Goal: Information Seeking & Learning: Learn about a topic

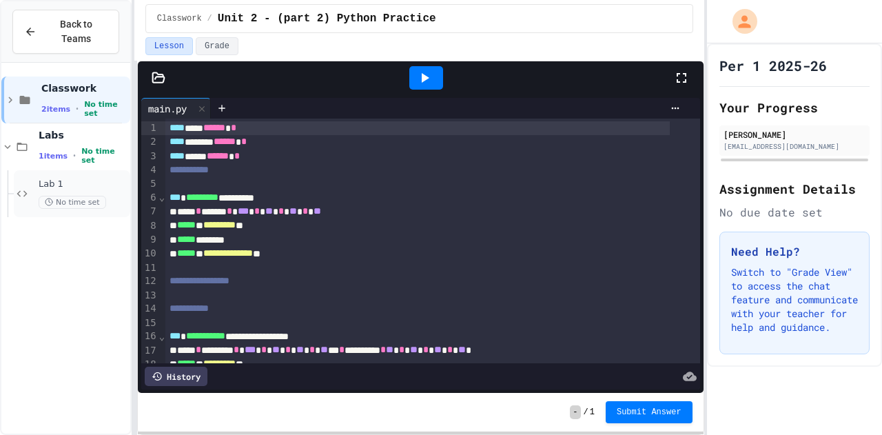
click at [37, 170] on div "Lab 1 No time set" at bounding box center [72, 193] width 116 height 47
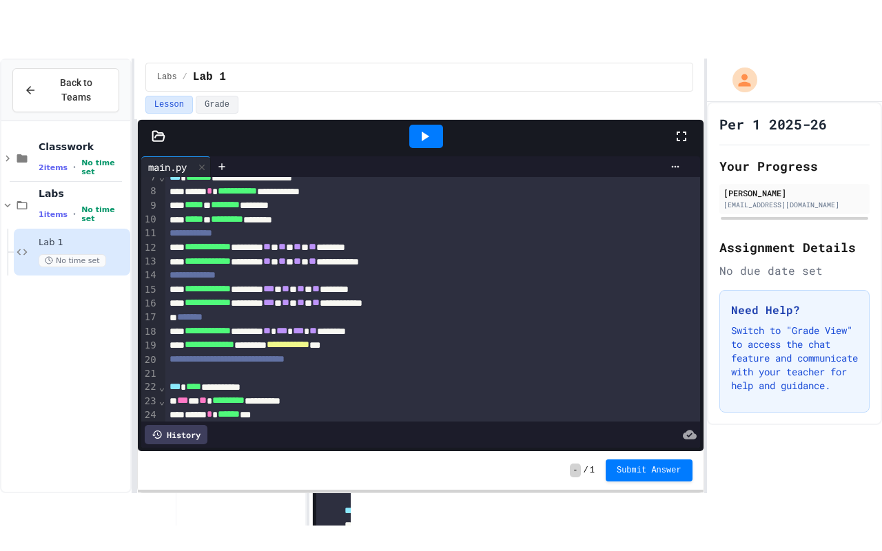
scroll to position [92, 0]
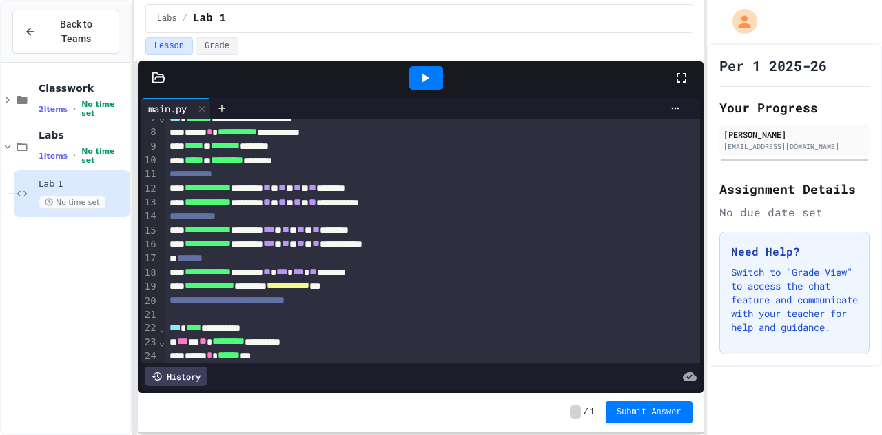
click at [677, 76] on icon at bounding box center [681, 78] width 17 height 17
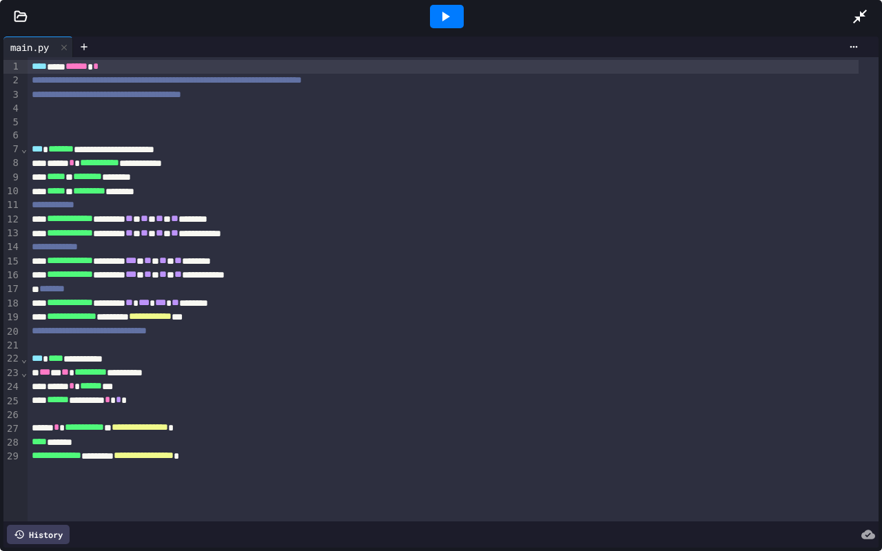
click at [19, 23] on div at bounding box center [441, 16] width 882 height 33
click at [17, 19] on icon at bounding box center [21, 17] width 14 height 14
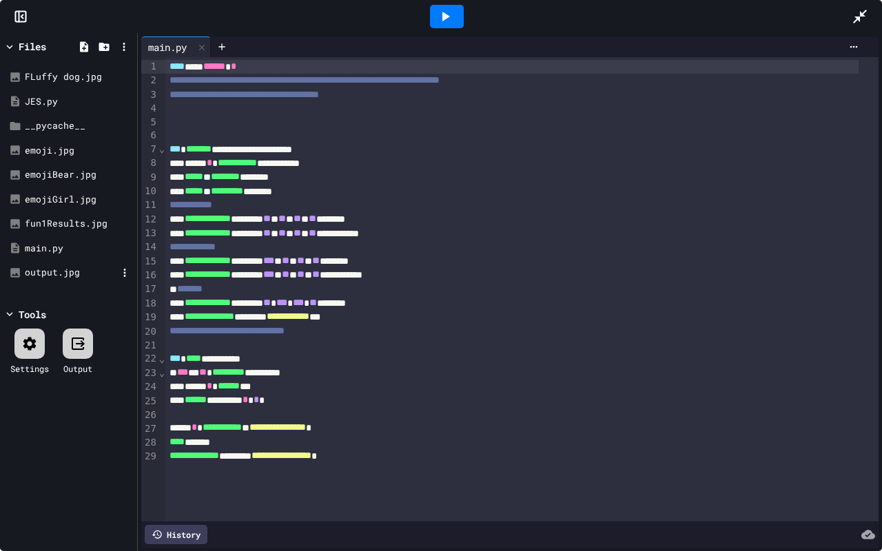
click at [68, 267] on div "output.jpg" at bounding box center [71, 273] width 92 height 14
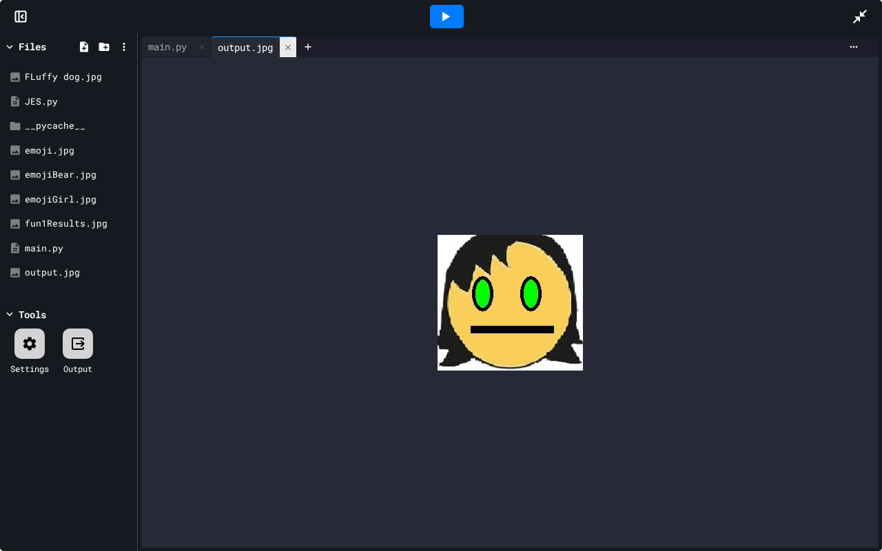
click at [290, 45] on icon at bounding box center [288, 48] width 10 height 10
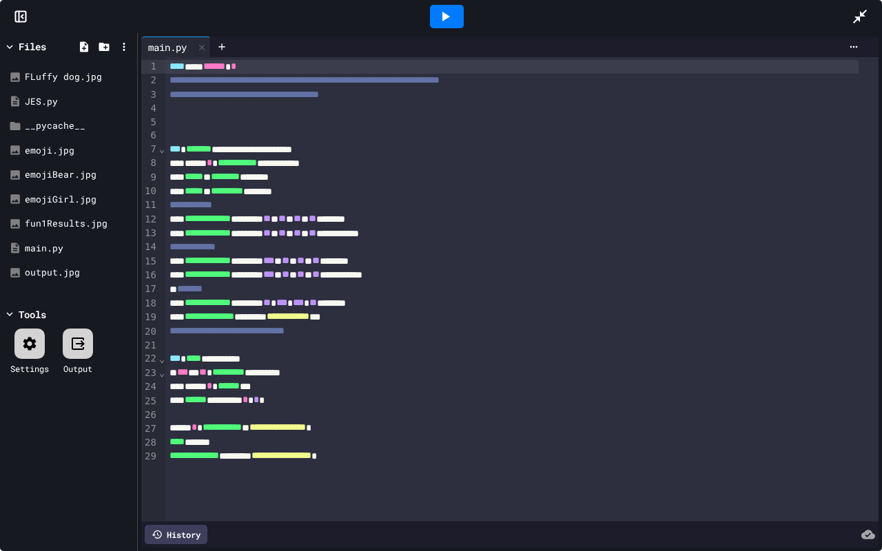
click at [299, 186] on div "***** * ********* ********" at bounding box center [511, 192] width 693 height 14
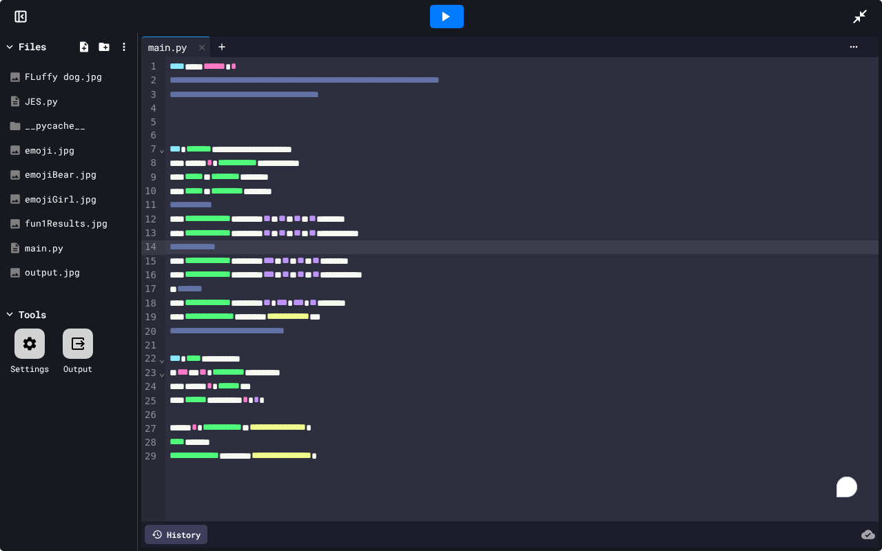
click at [296, 251] on div "**********" at bounding box center [521, 247] width 713 height 14
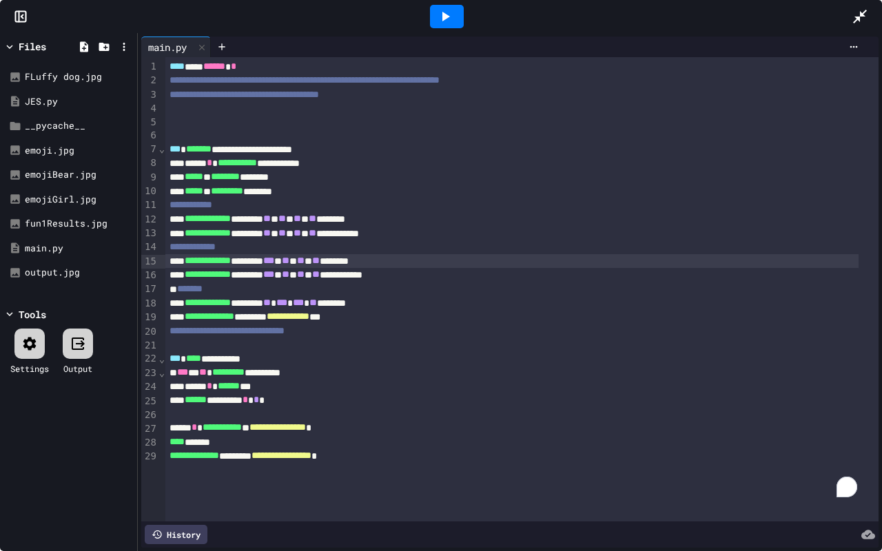
click at [292, 261] on div "**********" at bounding box center [511, 261] width 693 height 14
click at [73, 226] on div "fun1Results.jpg" at bounding box center [71, 224] width 92 height 14
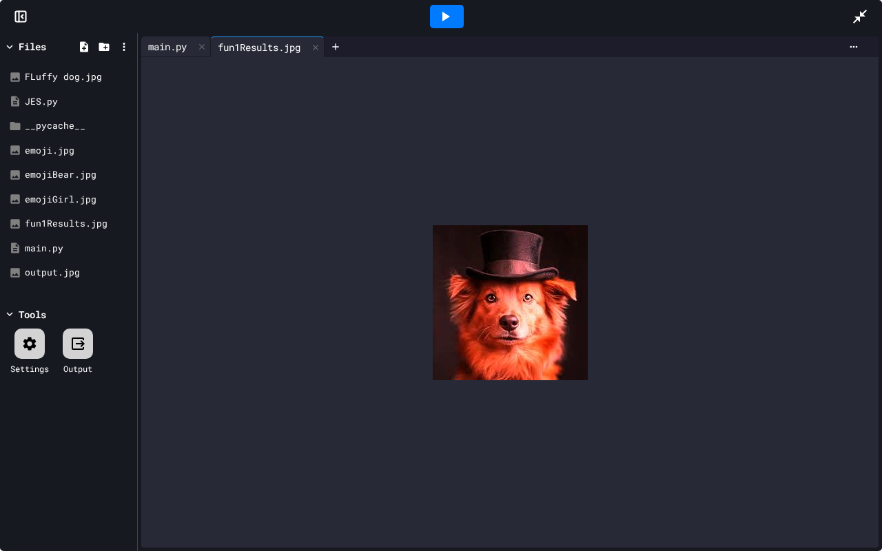
click at [168, 44] on div "main.py" at bounding box center [167, 46] width 52 height 14
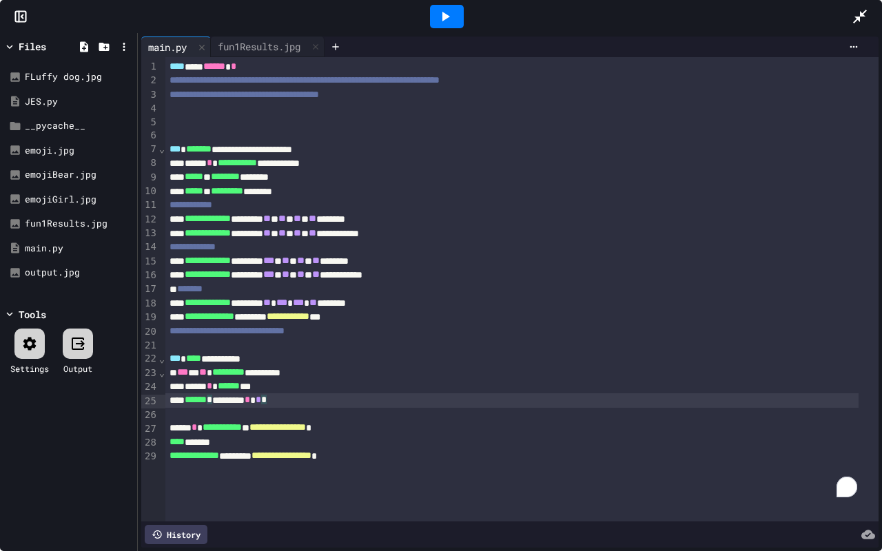
click at [261, 402] on span "*" at bounding box center [259, 400] width 6 height 10
click at [438, 14] on icon at bounding box center [445, 16] width 17 height 17
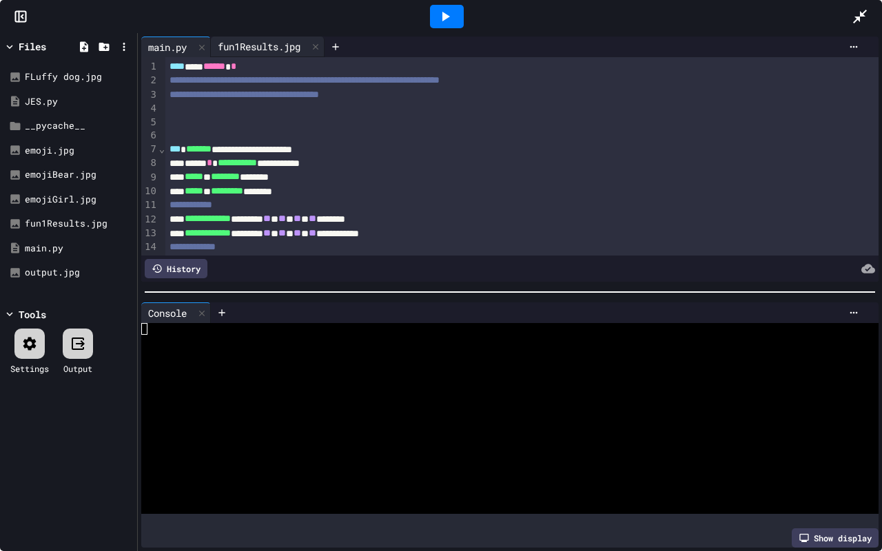
click at [265, 45] on div "fun1Results.jpg" at bounding box center [259, 46] width 96 height 14
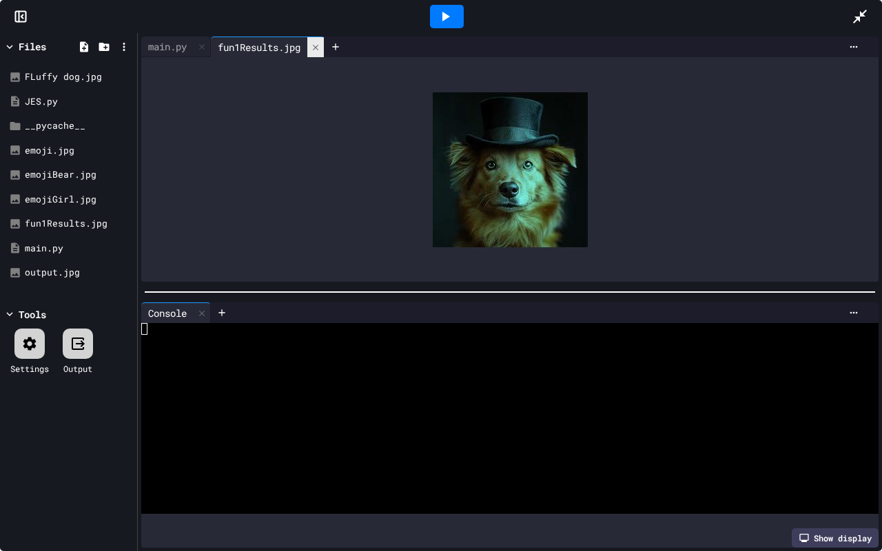
click at [320, 48] on icon at bounding box center [316, 48] width 10 height 10
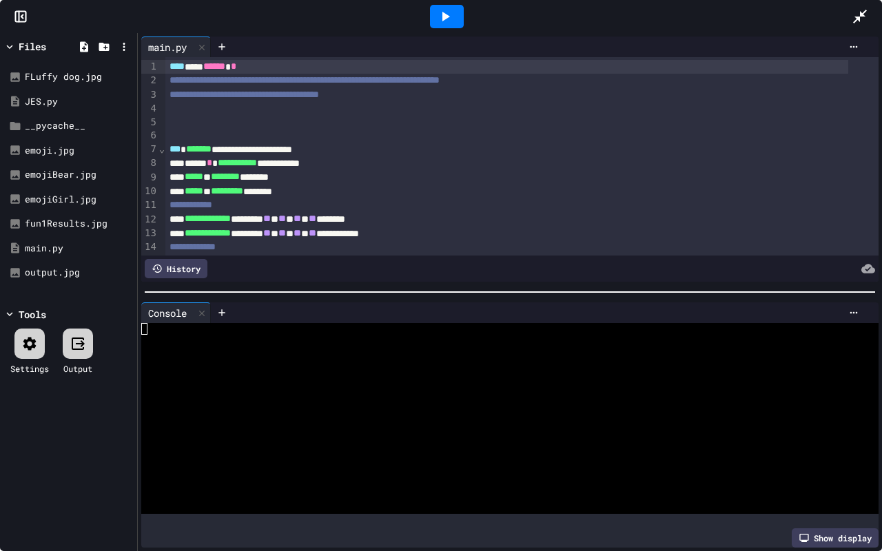
click at [867, 10] on icon at bounding box center [860, 16] width 17 height 17
